Goal: Task Accomplishment & Management: Use online tool/utility

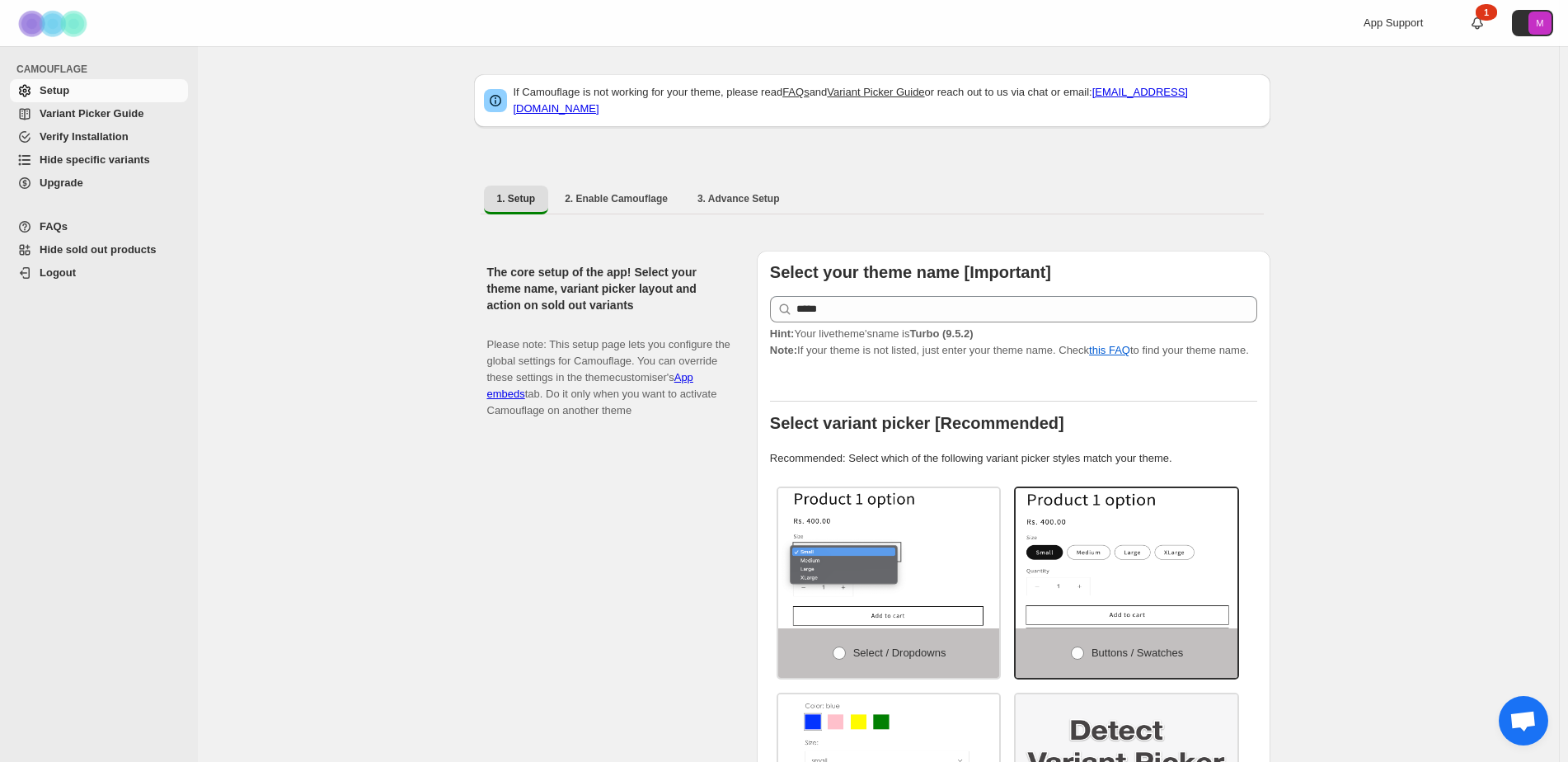
click at [124, 160] on span "Hide specific variants" at bounding box center [94, 160] width 110 height 13
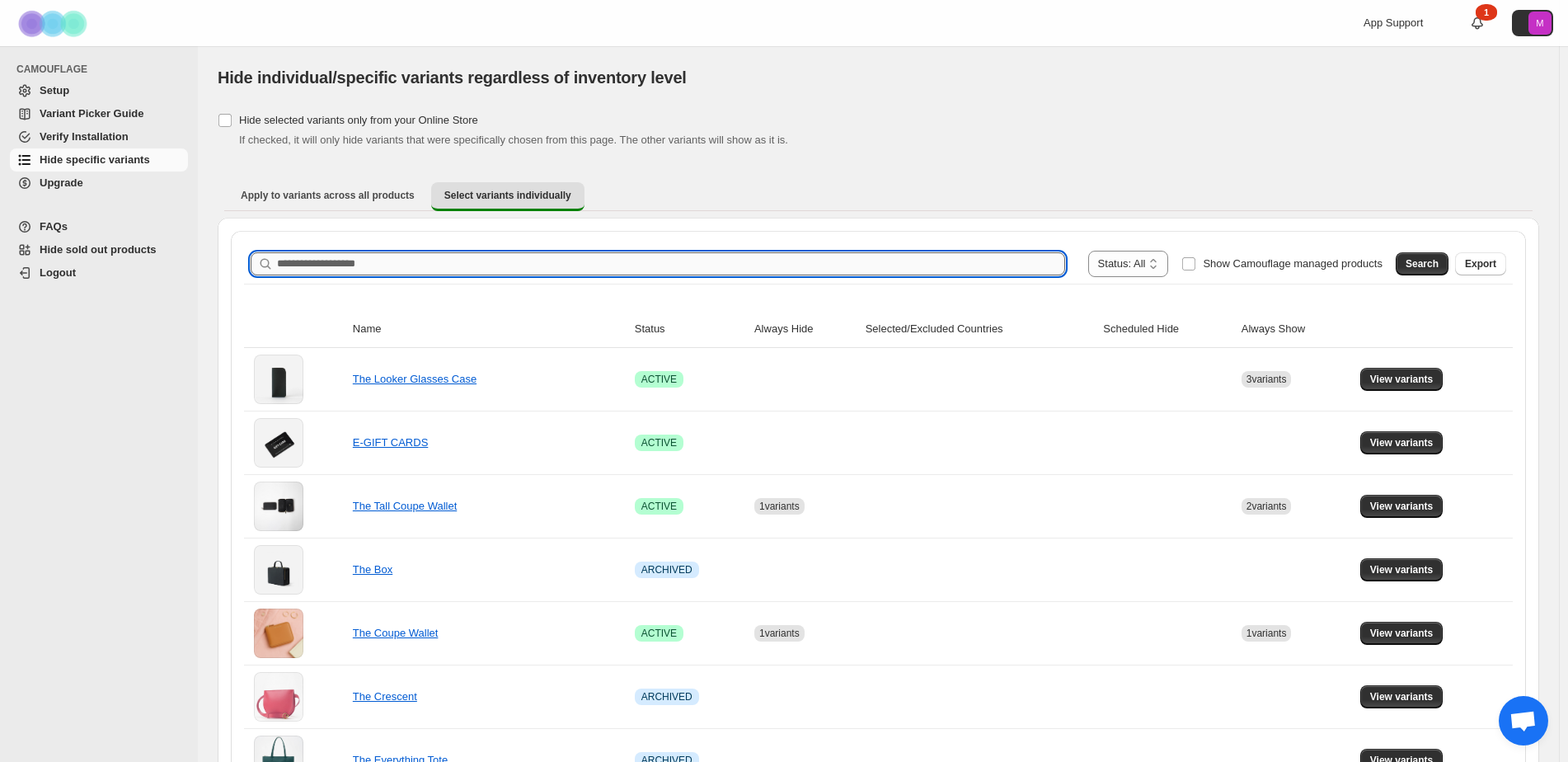
click at [476, 259] on input "Search product name" at bounding box center [671, 264] width 788 height 23
click at [1417, 263] on button "Search" at bounding box center [1422, 264] width 53 height 23
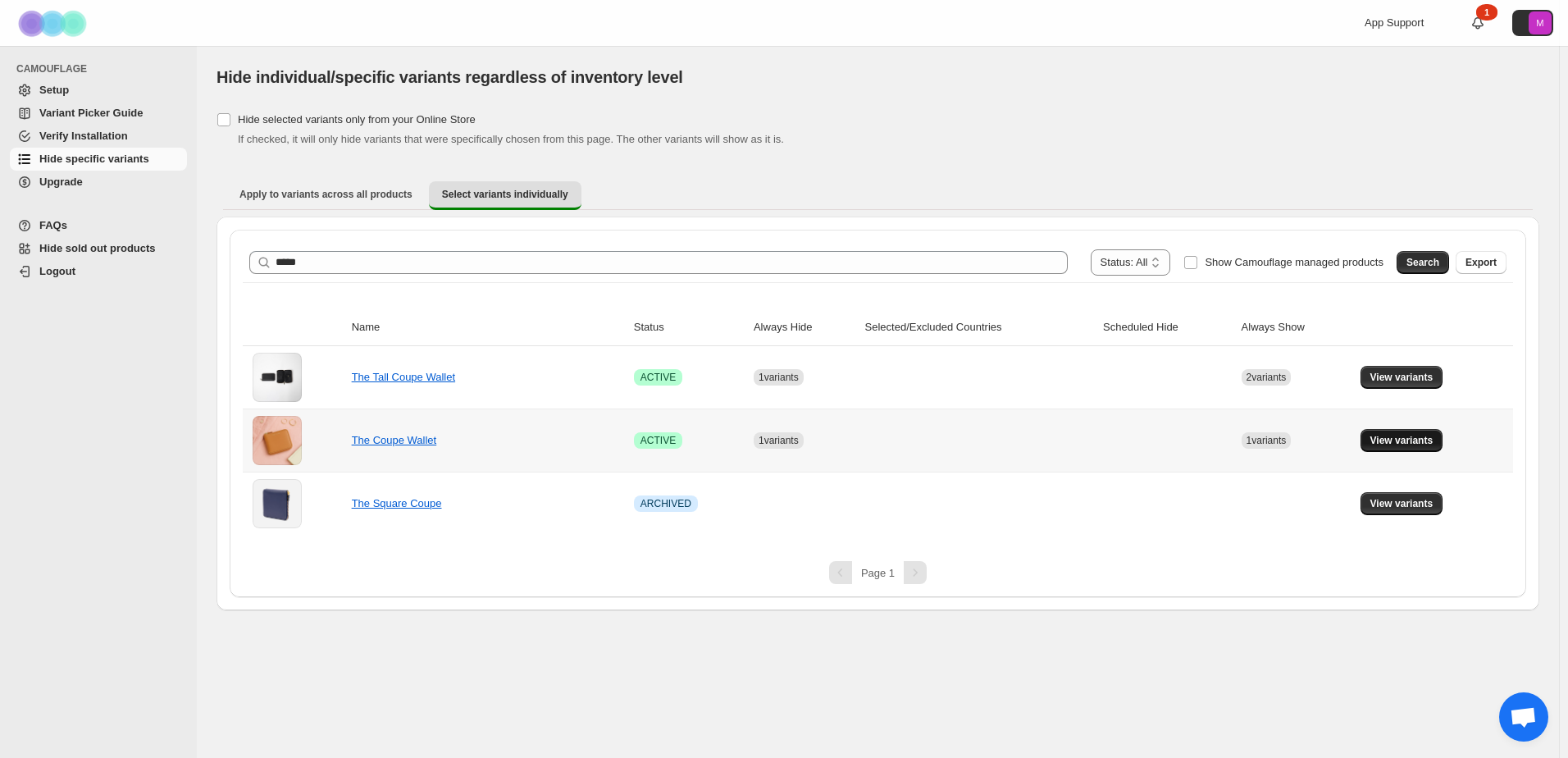
click at [1406, 432] on button "View variants" at bounding box center [1401, 441] width 83 height 23
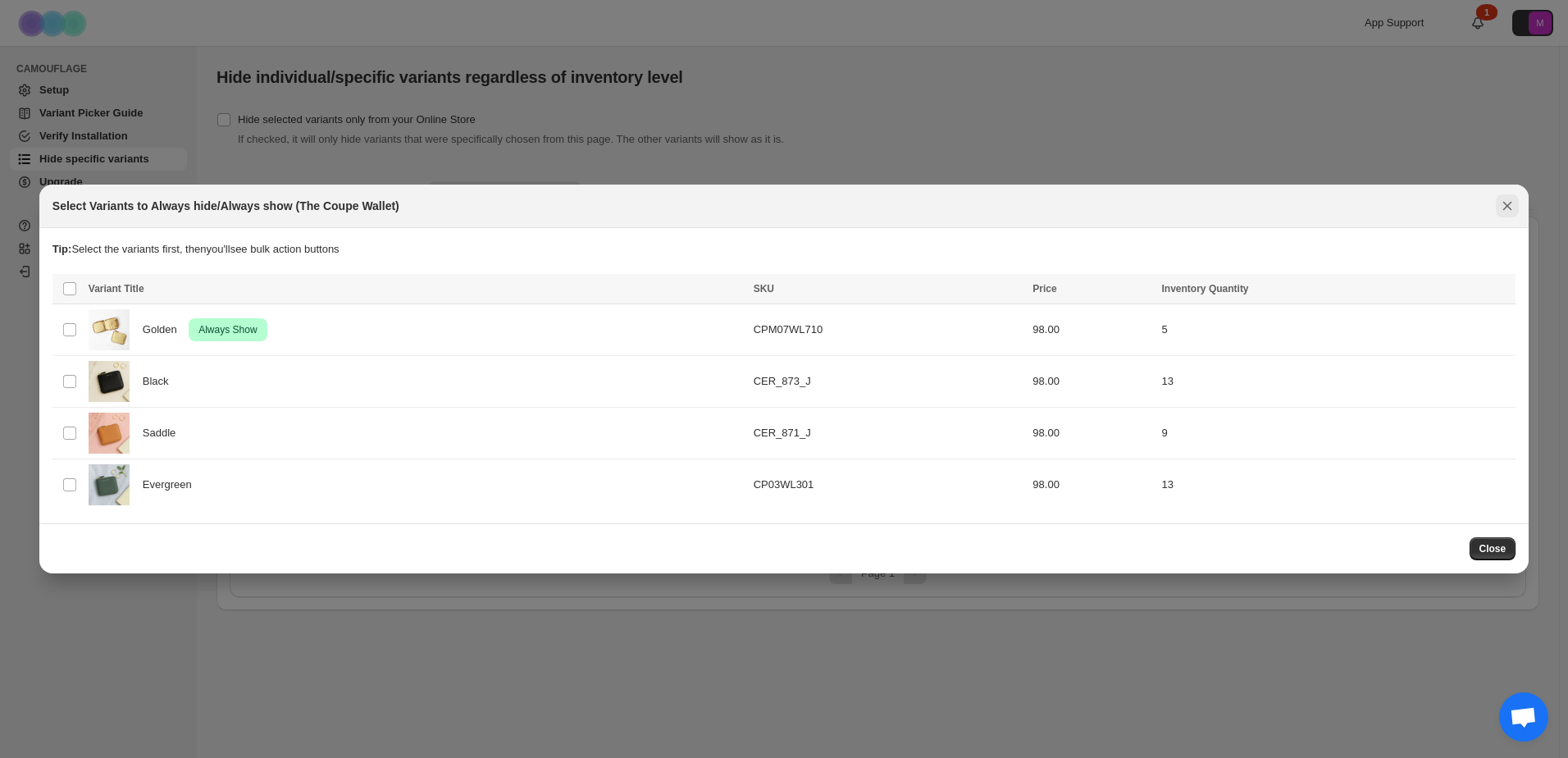
click at [1502, 204] on icon "Close" at bounding box center [1507, 205] width 16 height 16
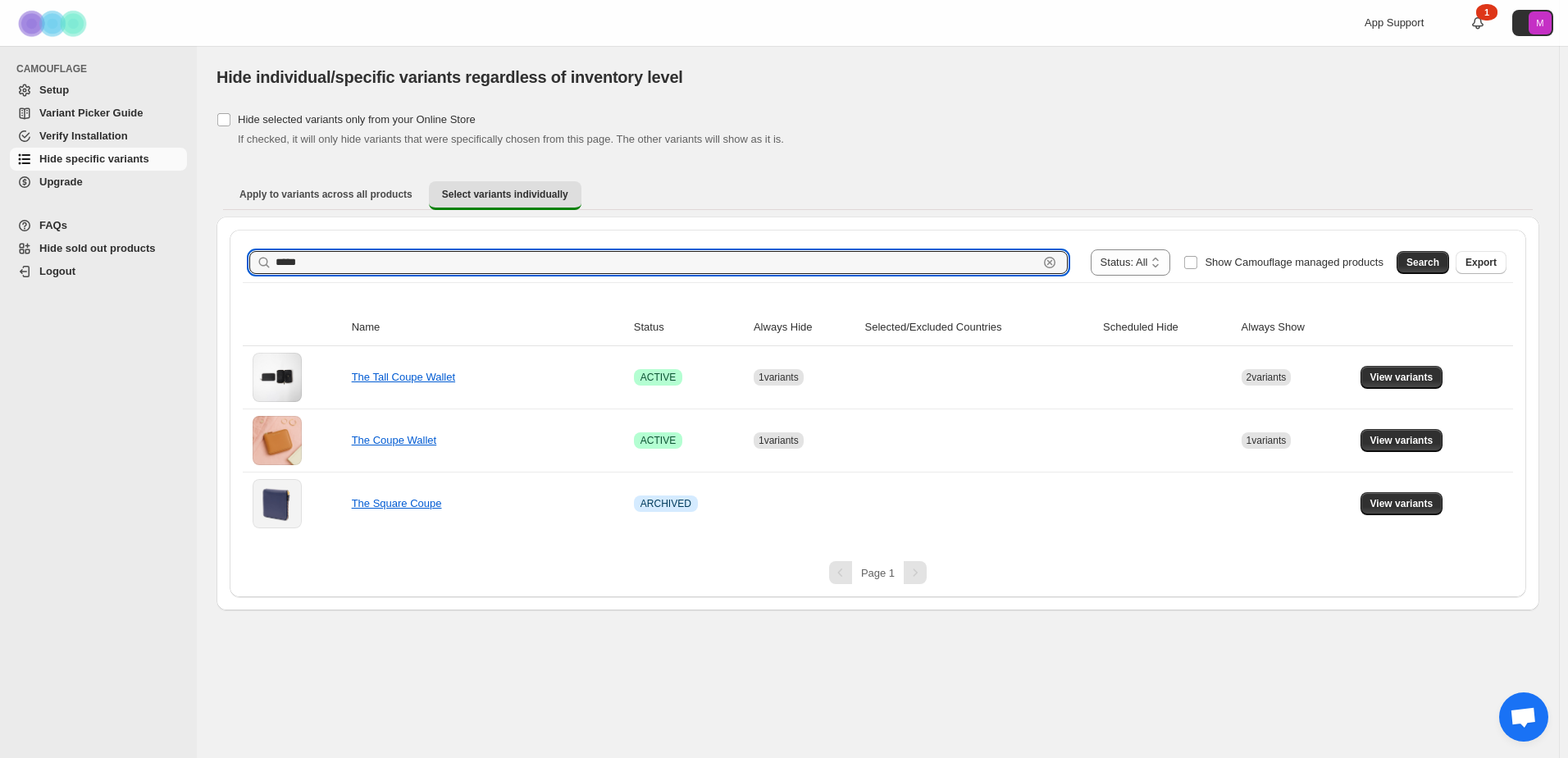
drag, startPoint x: 328, startPoint y: 259, endPoint x: 94, endPoint y: 263, distance: 234.0
click at [95, 263] on div "**********" at bounding box center [784, 379] width 1568 height 758
type input "******"
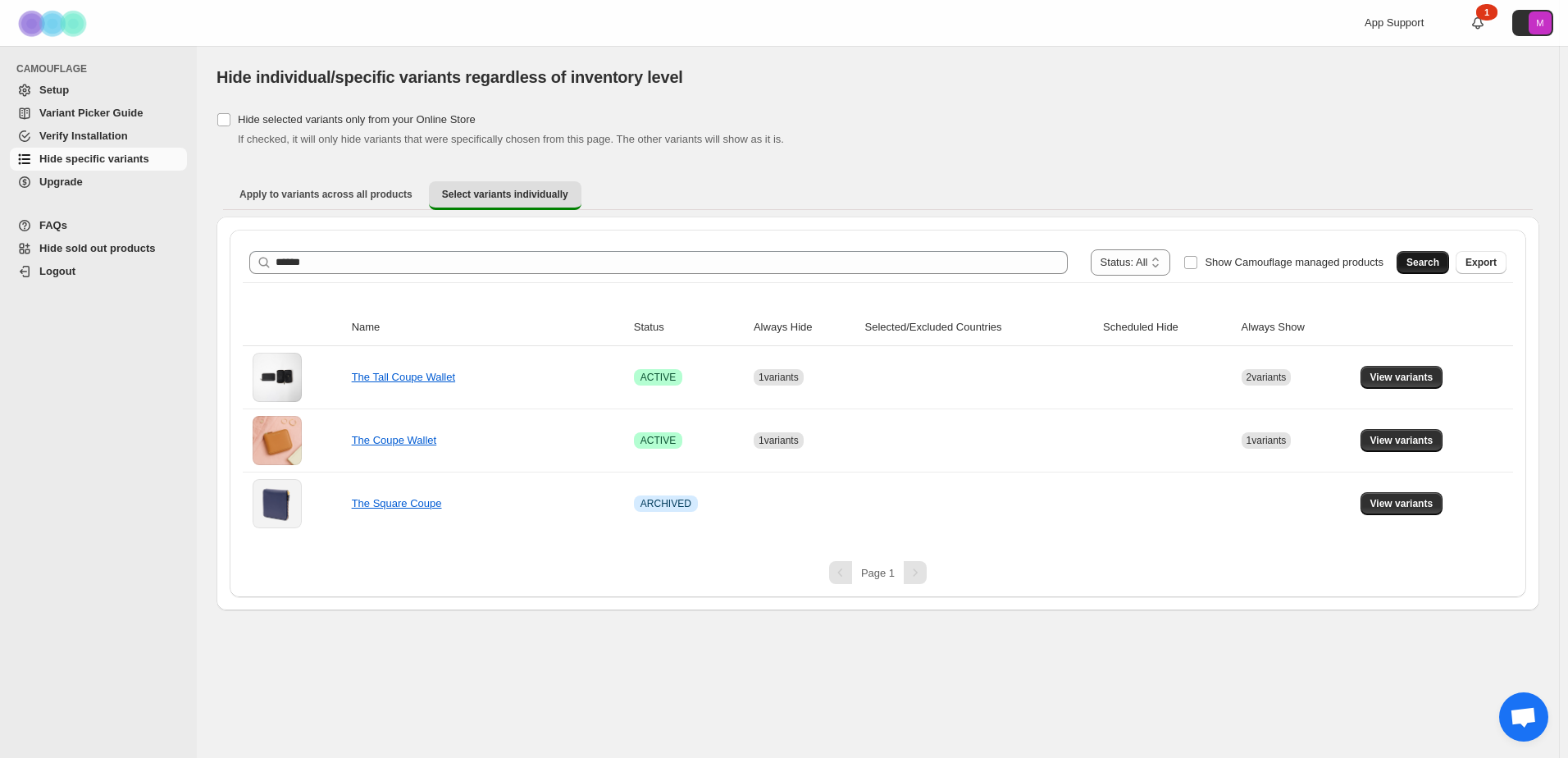
click at [1426, 258] on span "Search" at bounding box center [1423, 262] width 33 height 13
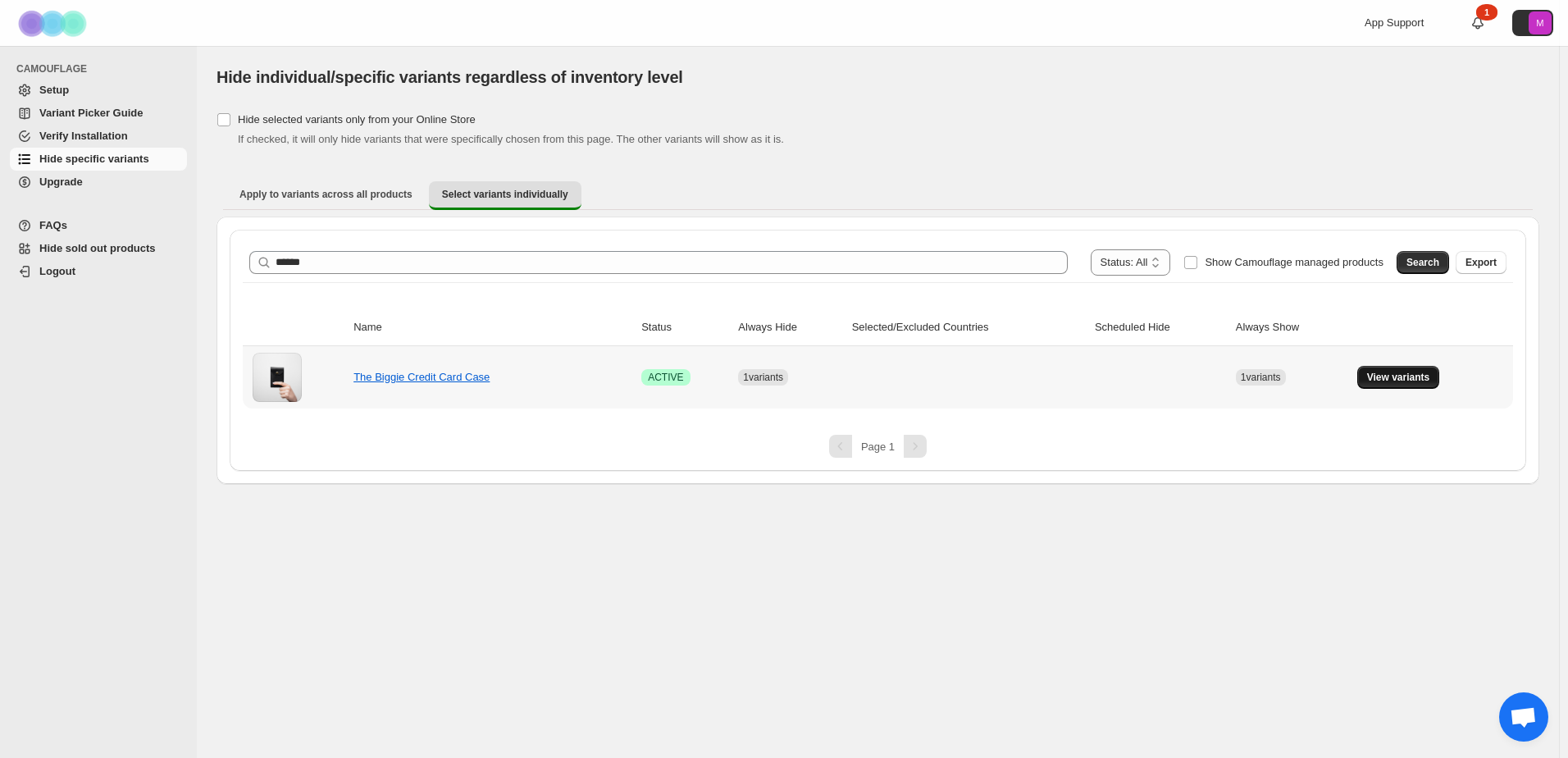
click at [1410, 379] on span "View variants" at bounding box center [1398, 377] width 63 height 13
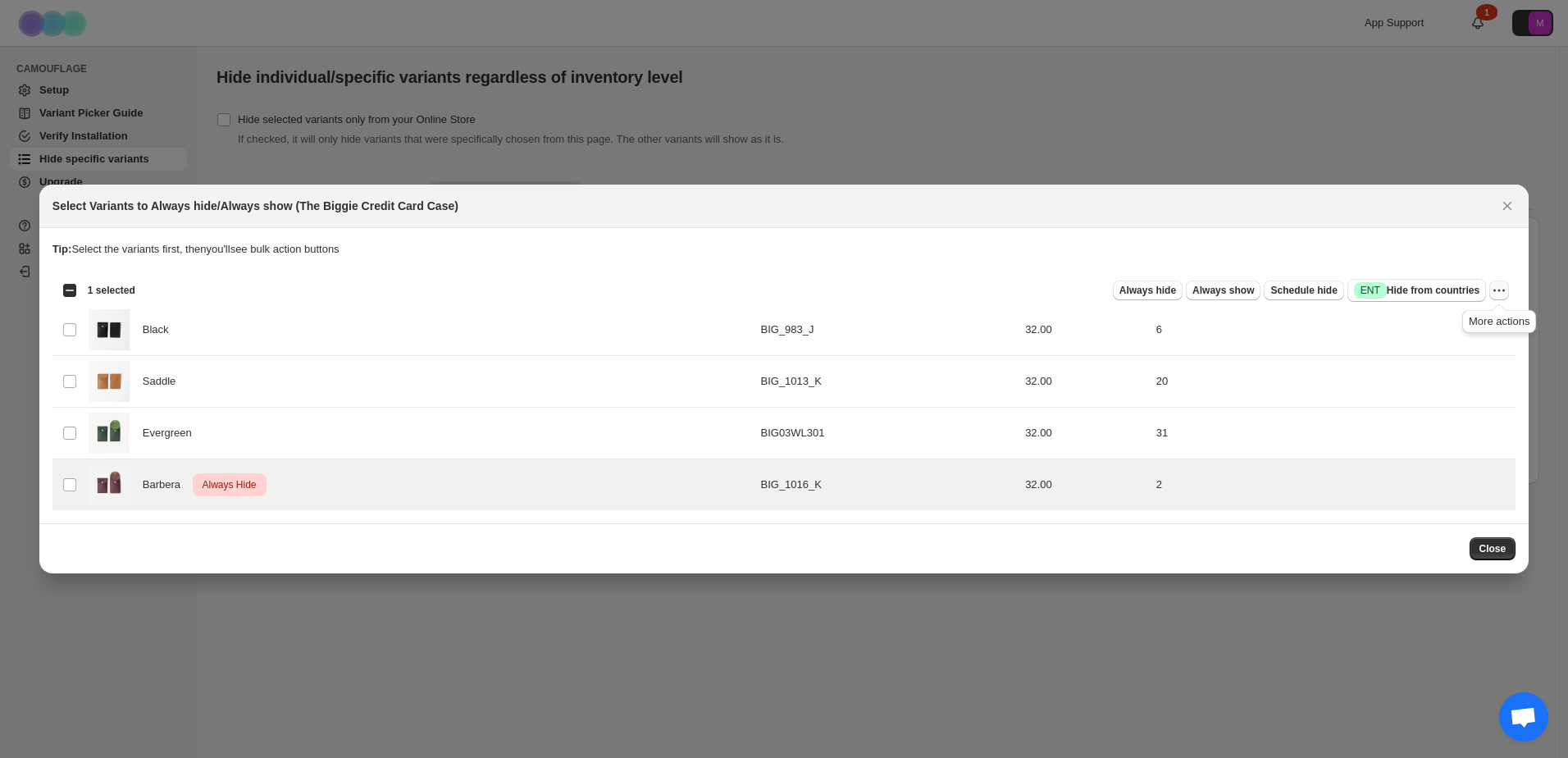
click at [1509, 292] on button "More actions" at bounding box center [1499, 290] width 20 height 20
click at [1456, 327] on span "Undo always hide" at bounding box center [1422, 323] width 85 height 12
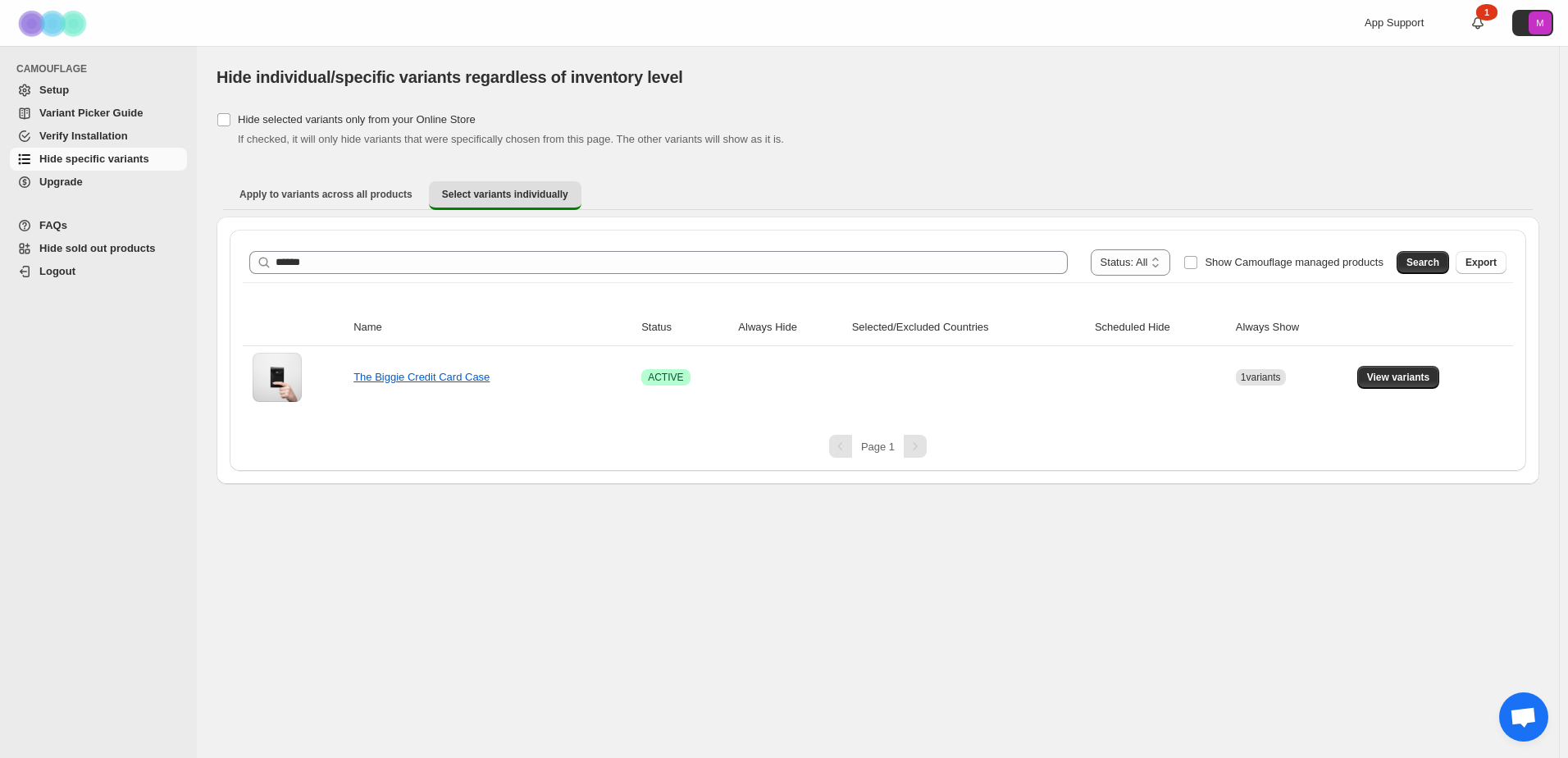
click at [948, 537] on div "**********" at bounding box center [878, 402] width 1362 height 712
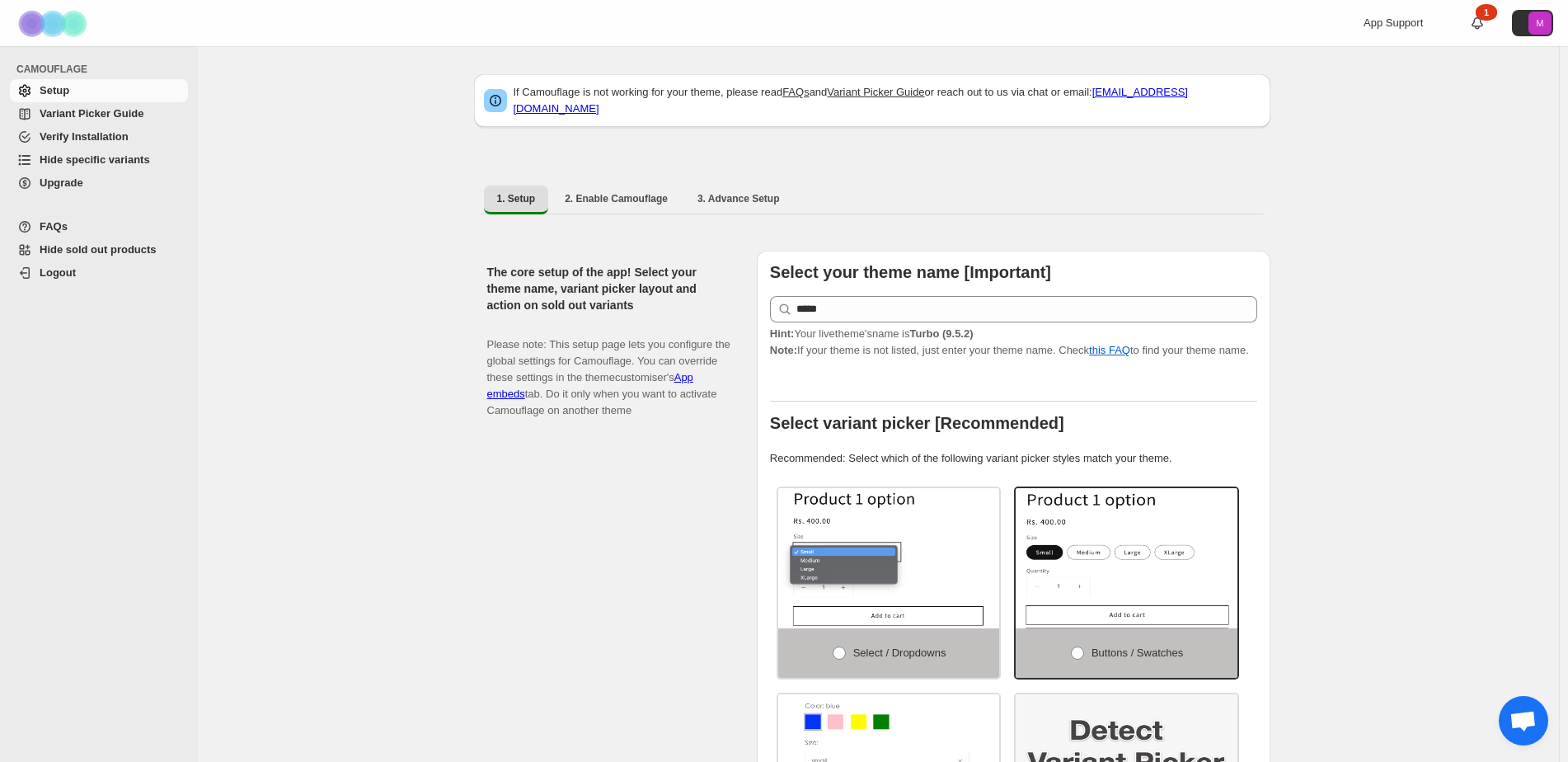
click at [108, 162] on span "Hide specific variants" at bounding box center [94, 160] width 110 height 13
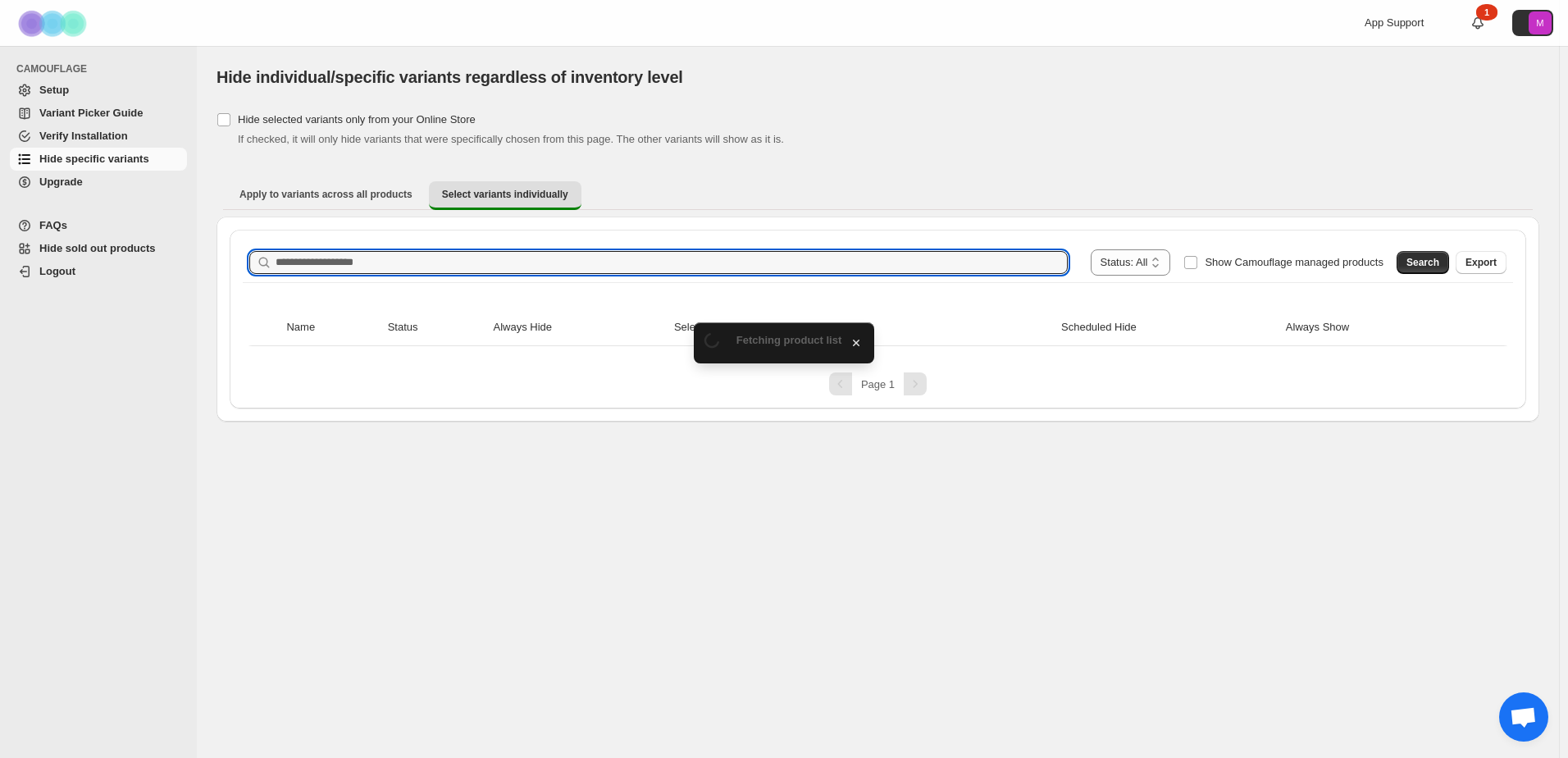
click at [377, 259] on input "Search product name" at bounding box center [672, 262] width 792 height 23
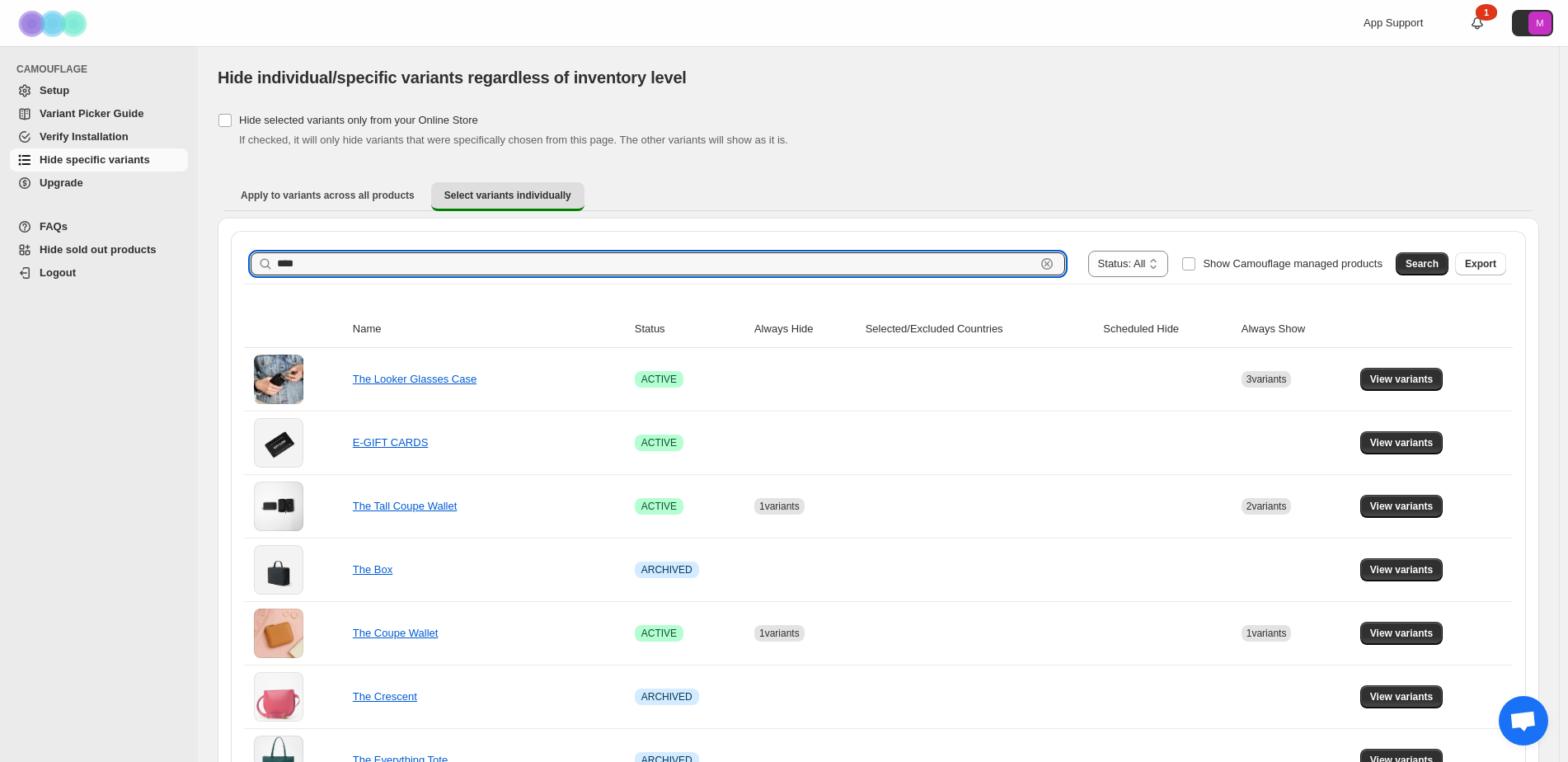
type input "****"
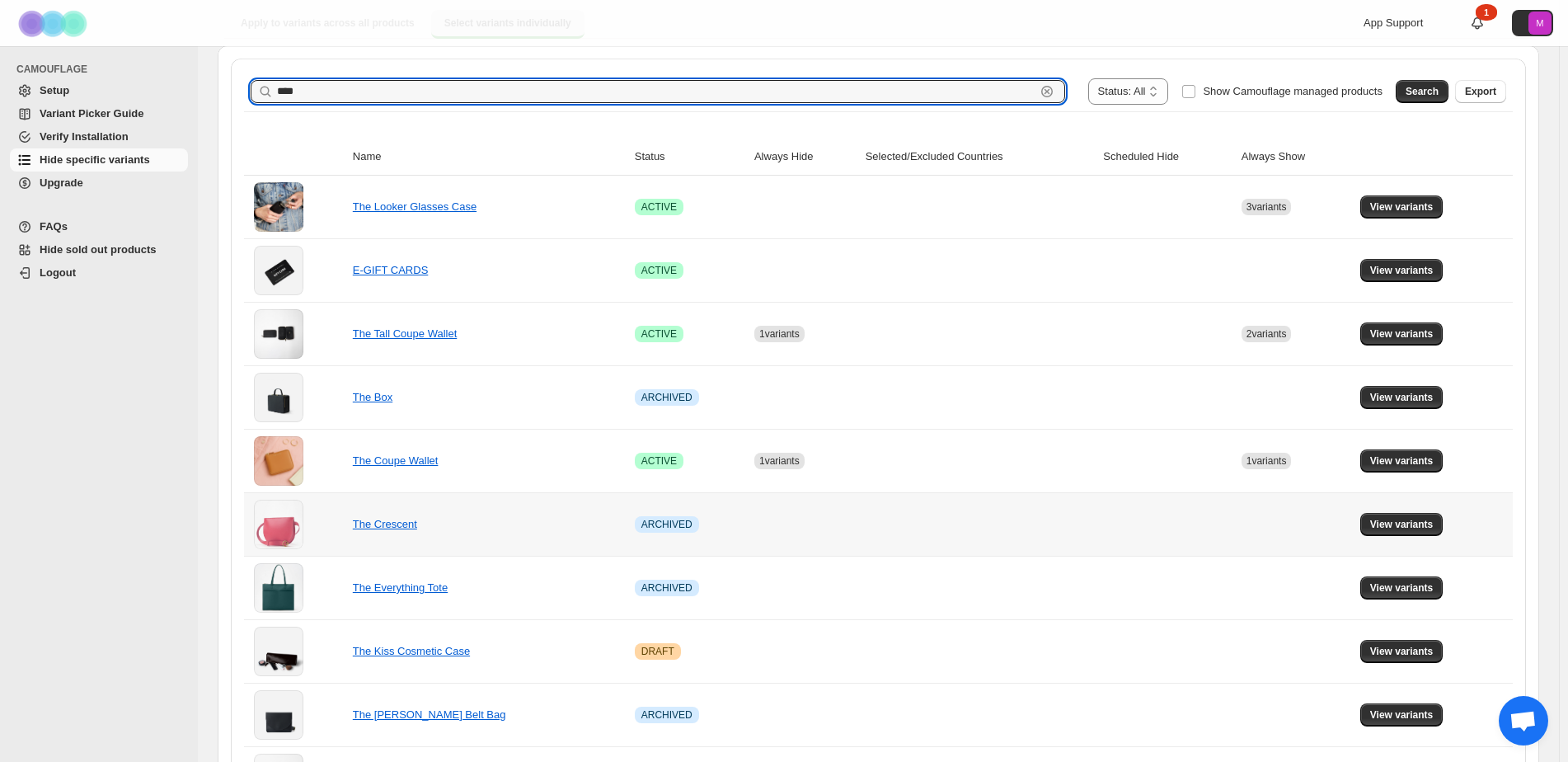
scroll to position [107, 0]
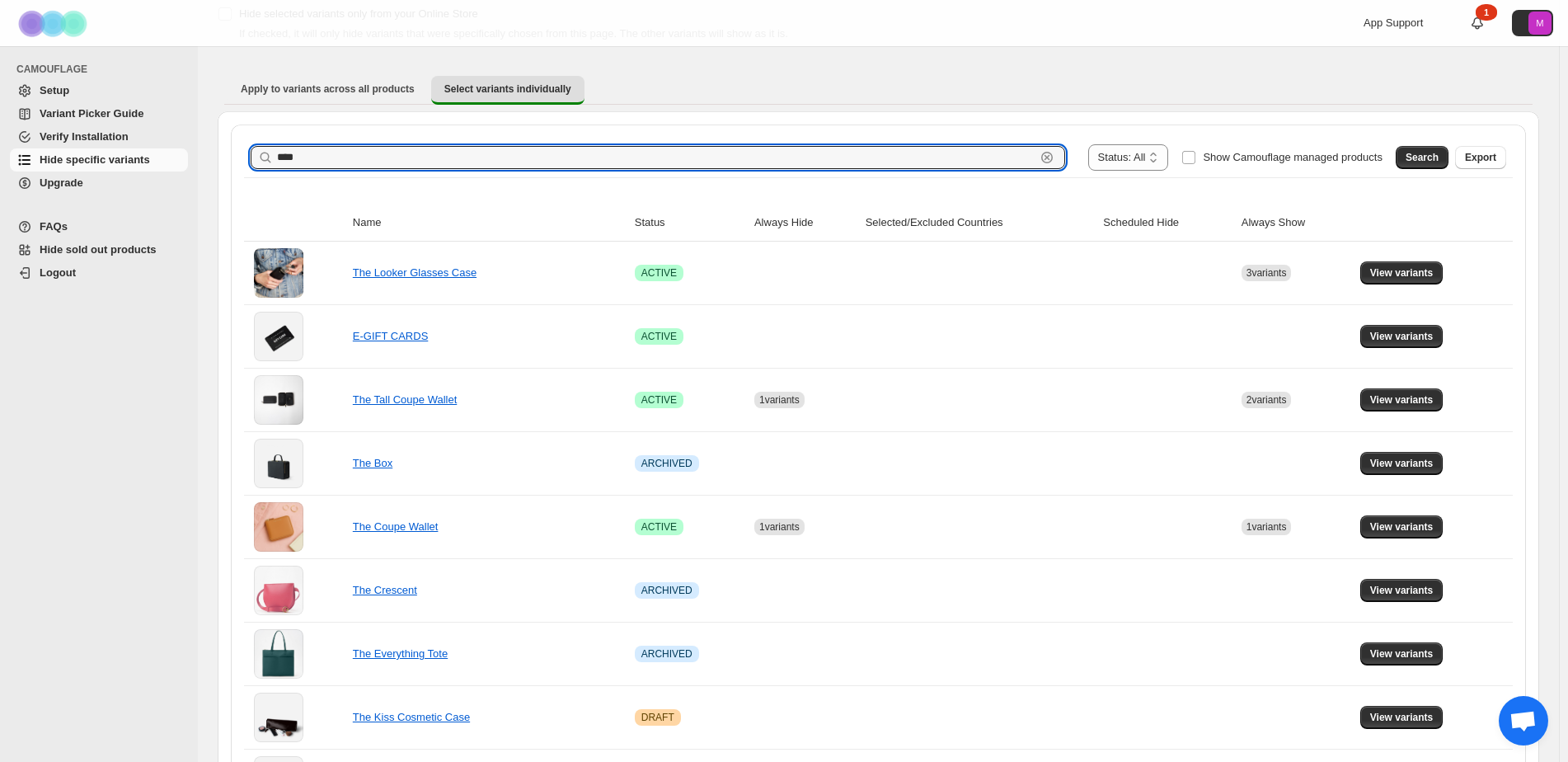
drag, startPoint x: 361, startPoint y: 162, endPoint x: 405, endPoint y: 301, distance: 145.8
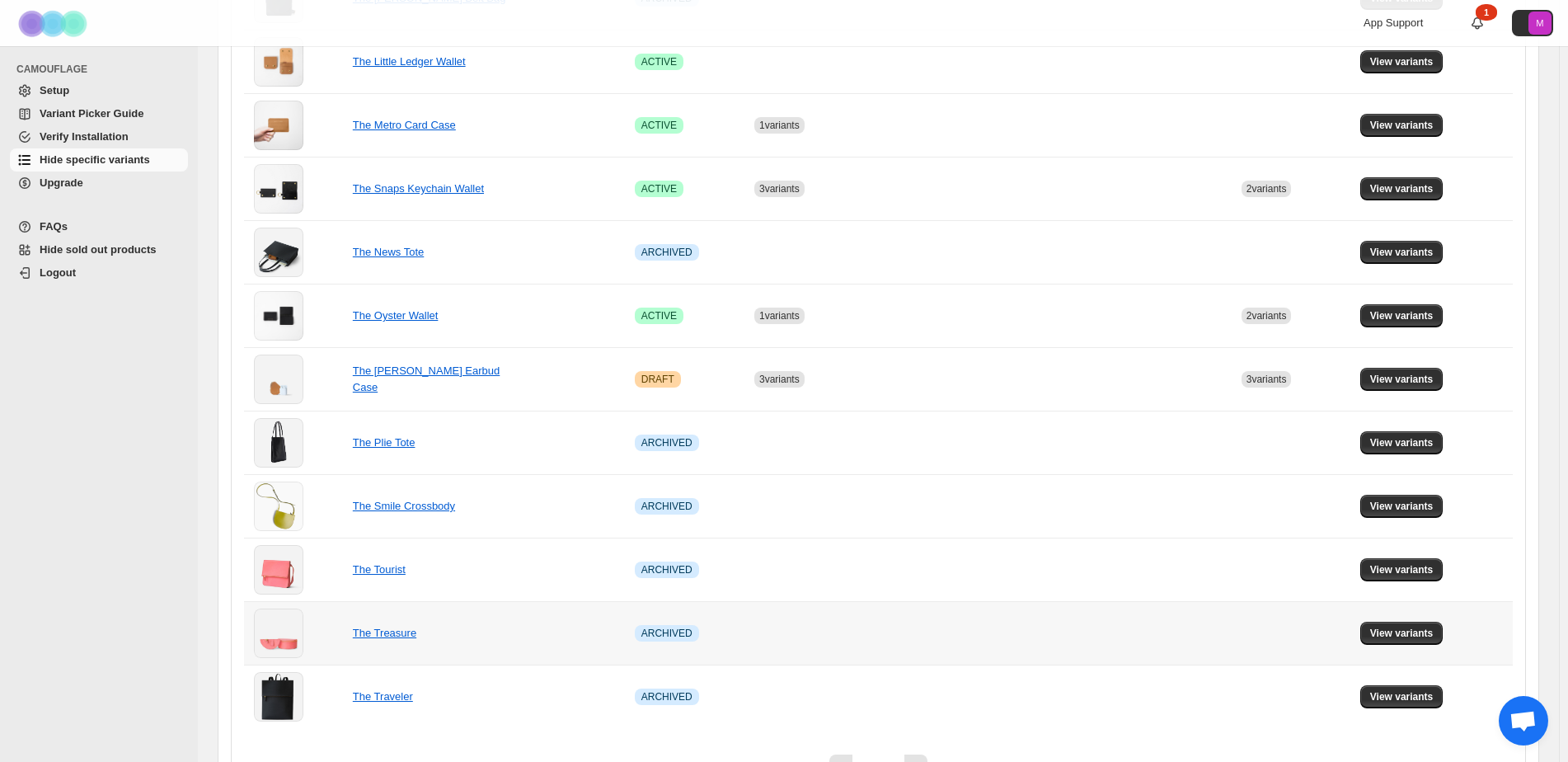
scroll to position [931, 0]
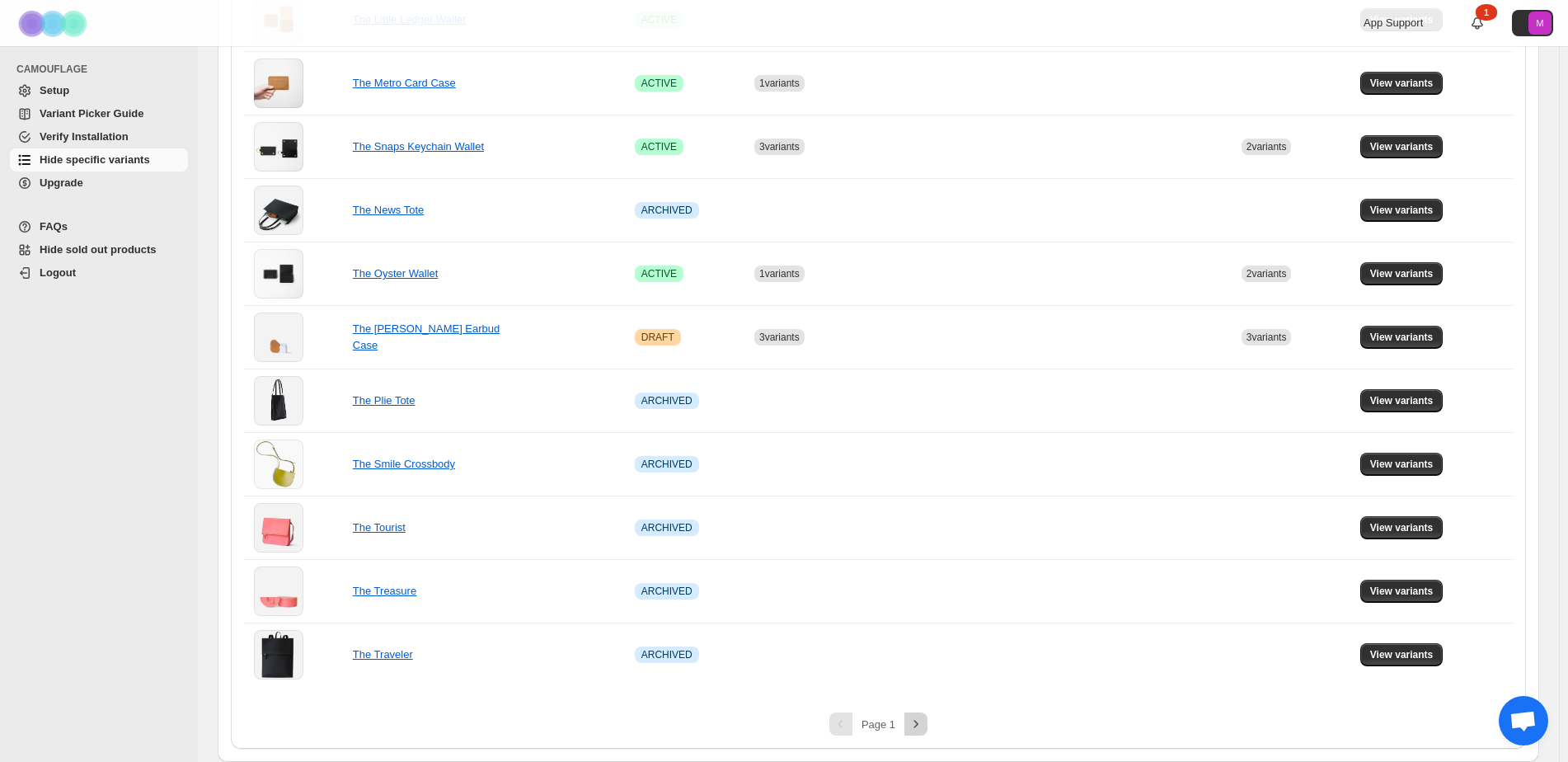
click at [924, 724] on icon "Next" at bounding box center [916, 724] width 16 height 16
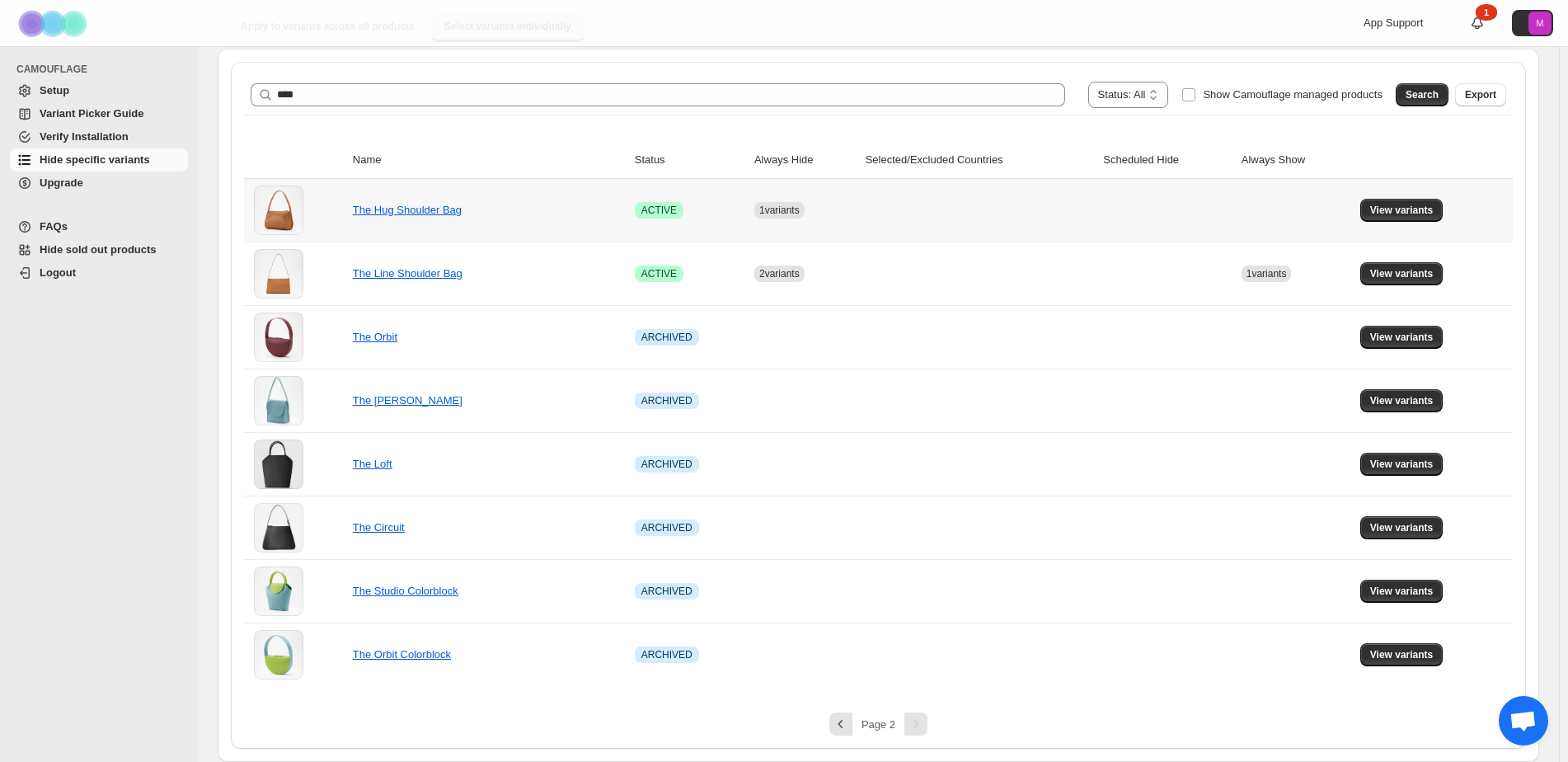
scroll to position [169, 0]
click at [1423, 276] on span "View variants" at bounding box center [1401, 274] width 64 height 13
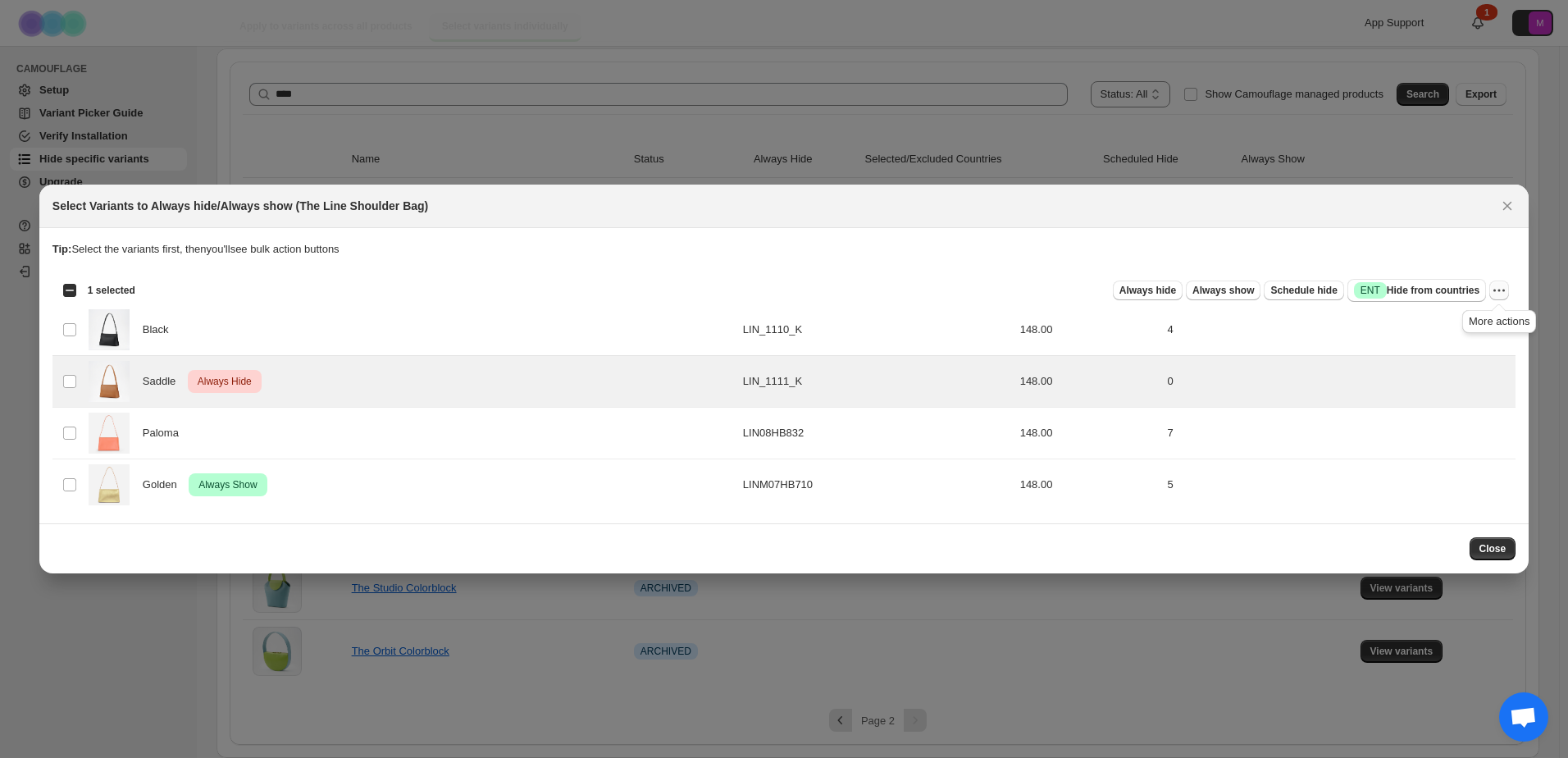
click at [1504, 291] on icon "More actions" at bounding box center [1503, 290] width 3 height 3
click at [1430, 321] on span "Undo always hide" at bounding box center [1422, 323] width 85 height 12
